Goal: Transaction & Acquisition: Book appointment/travel/reservation

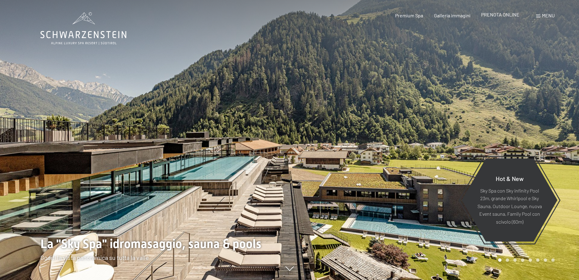
drag, startPoint x: 0, startPoint y: 0, endPoint x: 513, endPoint y: 16, distance: 512.8
click at [513, 16] on span "PRENOTA ONLINE" at bounding box center [500, 15] width 38 height 6
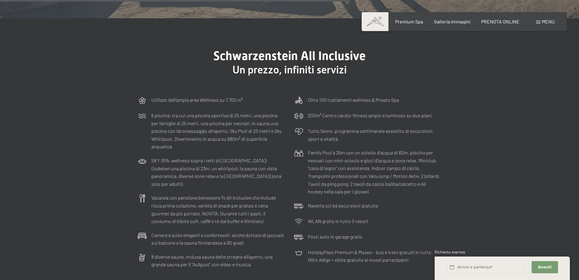
scroll to position [1855, 0]
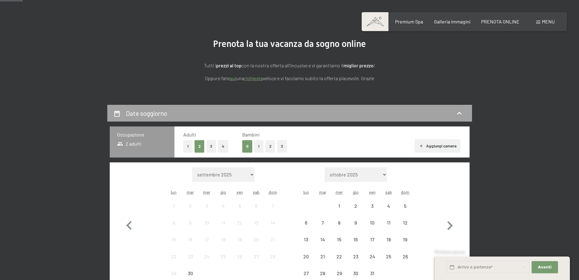
scroll to position [122, 0]
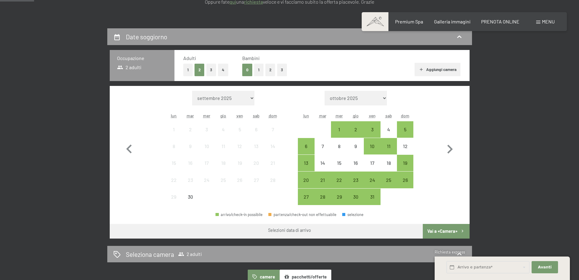
click at [377, 99] on select "ottobre 2025 novembre 2025 dicembre 2025 gennaio 2026 febbraio 2026 marzo 2026 …" at bounding box center [356, 98] width 62 height 15
select select "[DATE]"
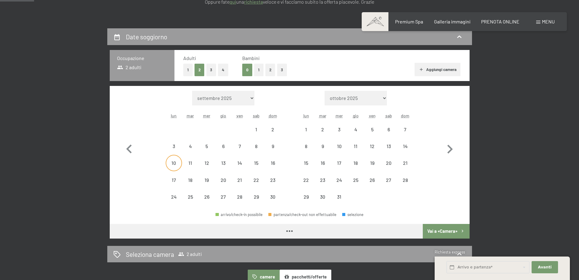
select select "[DATE]"
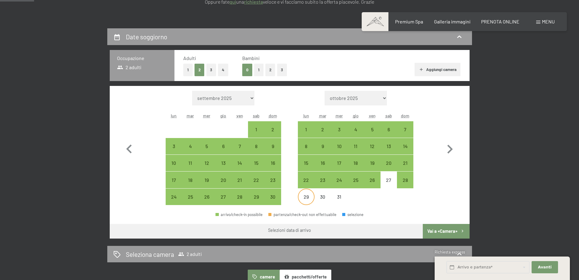
click at [307, 196] on div "29" at bounding box center [306, 201] width 15 height 15
select select "[DATE]"
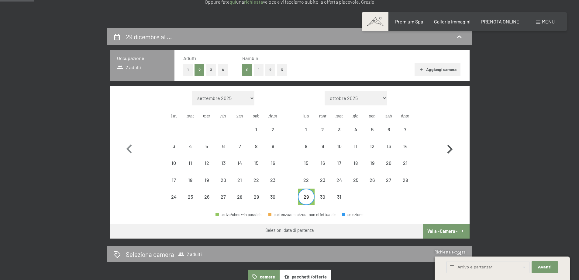
click at [448, 151] on icon "button" at bounding box center [450, 149] width 18 height 18
select select "[DATE]"
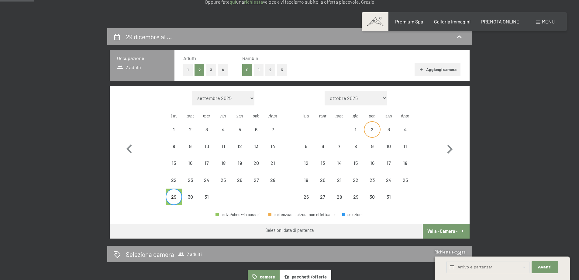
click at [375, 132] on div "2" at bounding box center [372, 134] width 15 height 15
select select "[DATE]"
